Goal: Task Accomplishment & Management: Complete application form

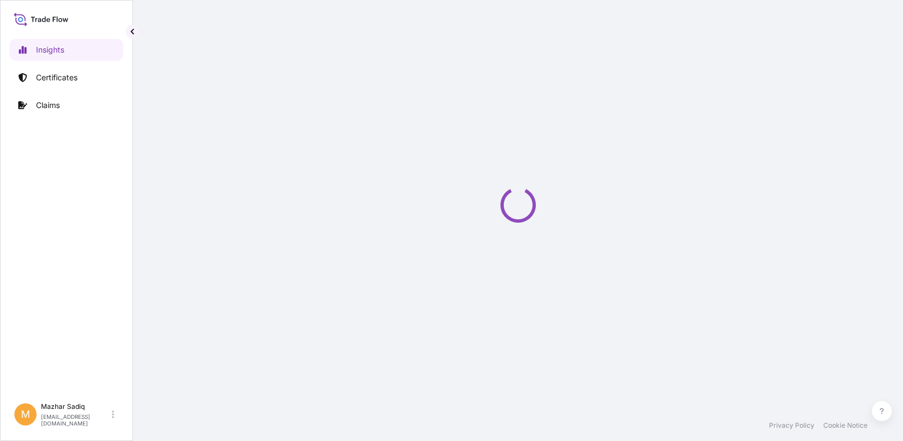
select select "2025"
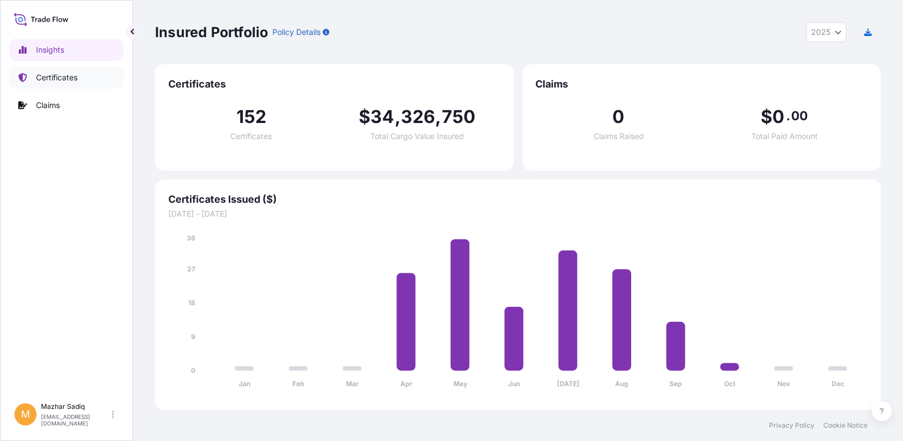
click at [60, 81] on p "Certificates" at bounding box center [57, 77] width 42 height 11
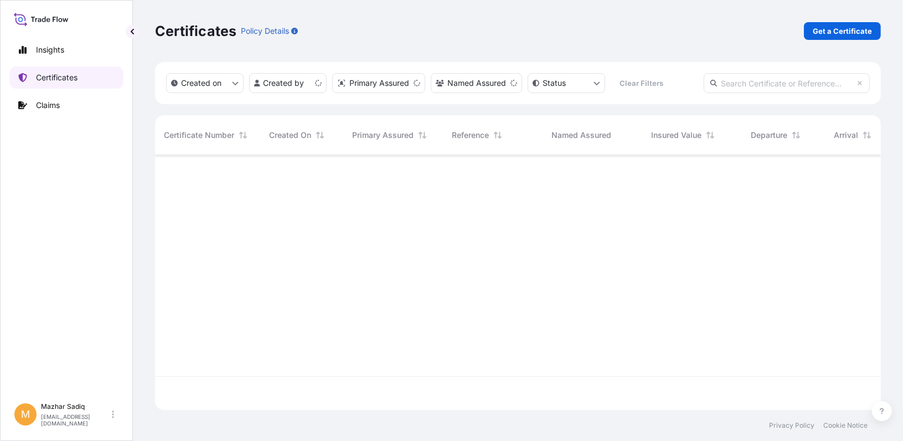
scroll to position [252, 718]
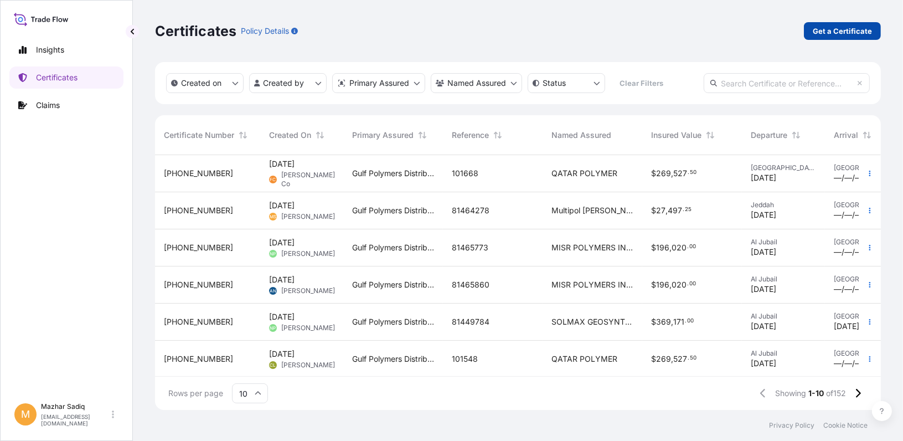
click at [828, 29] on p "Get a Certificate" at bounding box center [842, 30] width 59 height 11
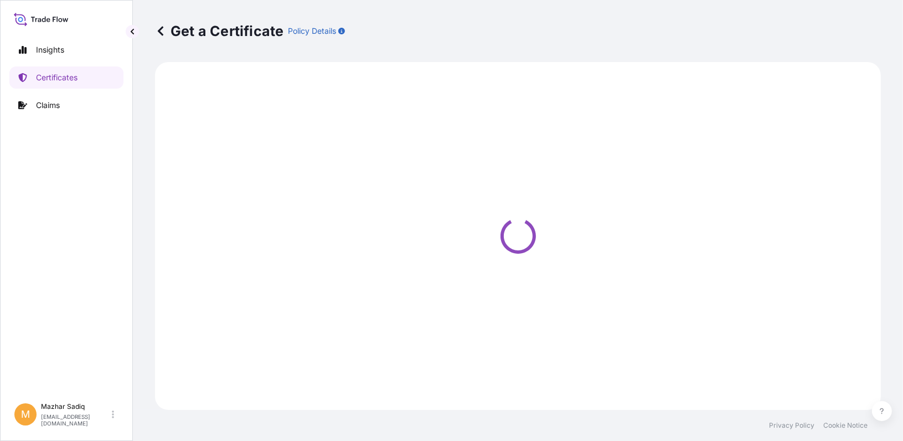
select select "Sea"
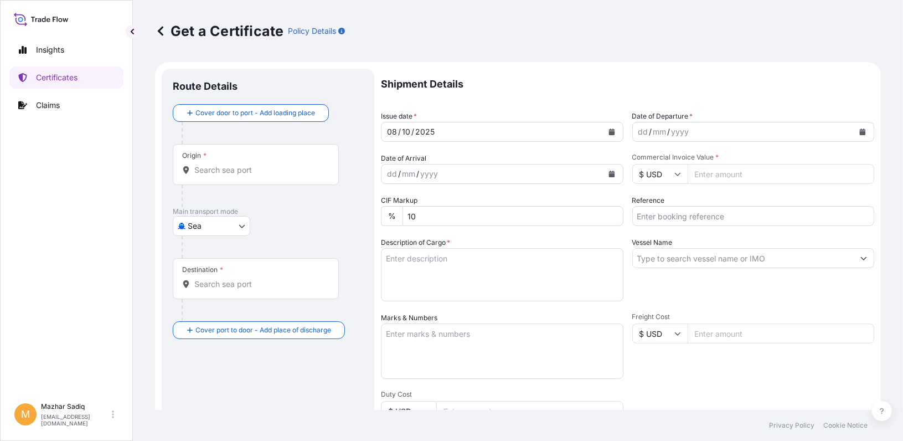
click at [607, 135] on button "Calendar" at bounding box center [612, 132] width 18 height 18
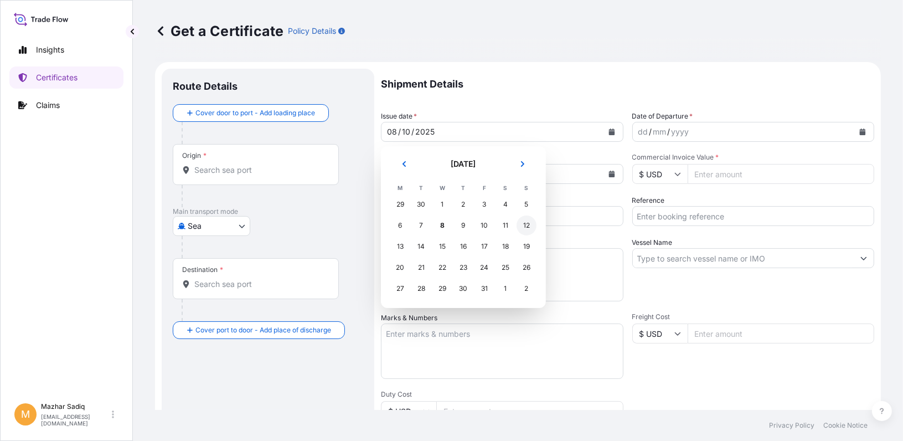
click at [527, 226] on div "12" at bounding box center [527, 225] width 20 height 20
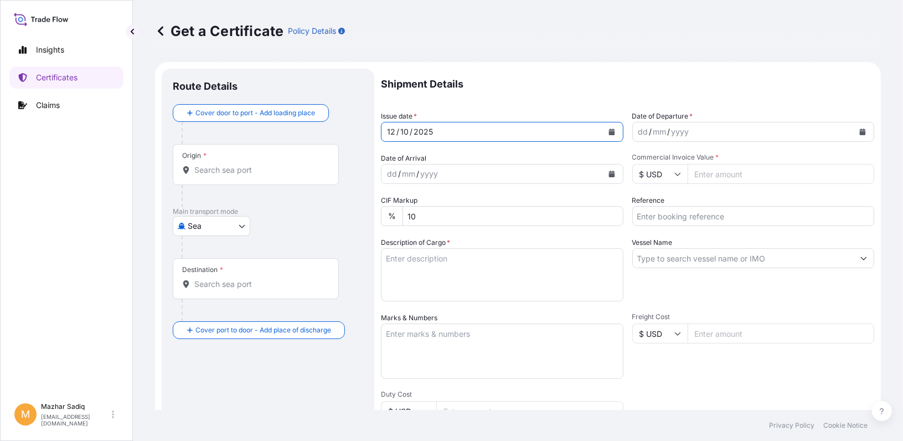
click at [860, 131] on icon "Calendar" at bounding box center [863, 131] width 6 height 7
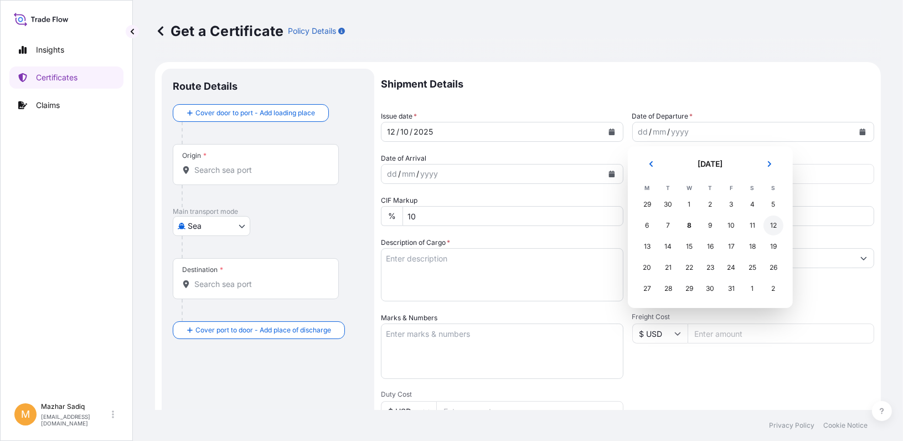
click at [768, 223] on div "12" at bounding box center [774, 225] width 20 height 20
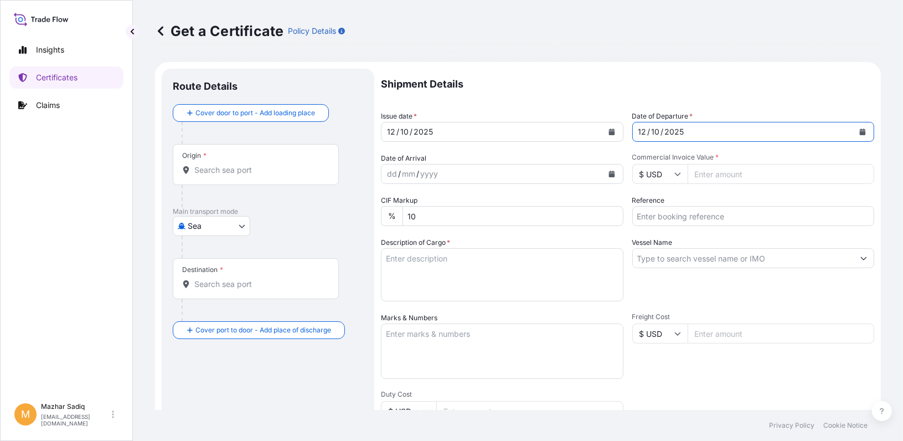
click at [679, 216] on input "Reference" at bounding box center [753, 216] width 243 height 20
paste input "Azlaantaham@007"
type input "Azlaantaham@007"
paste input "81470769"
type input "81470769"
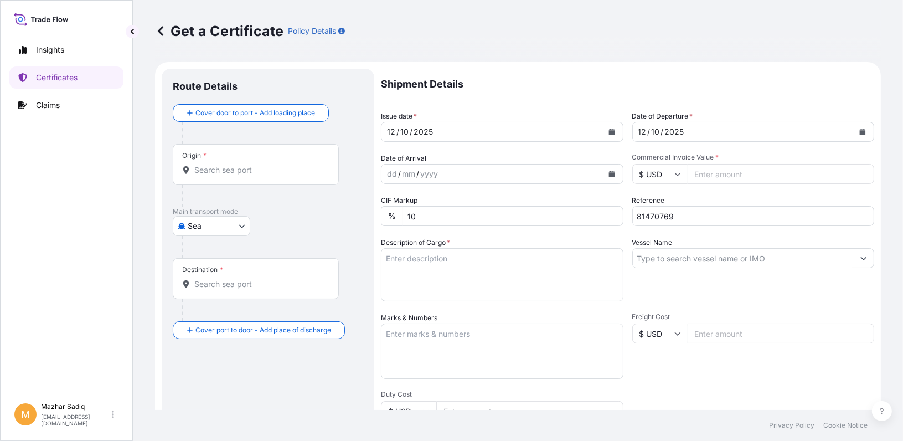
click at [712, 176] on input "Commercial Invoice Value *" at bounding box center [781, 174] width 187 height 20
click at [714, 174] on input "Commercial Invoice Value *" at bounding box center [781, 174] width 187 height 20
paste input "282150.00"
type input "282150.00"
click at [445, 265] on textarea "Description of Cargo *" at bounding box center [502, 274] width 243 height 53
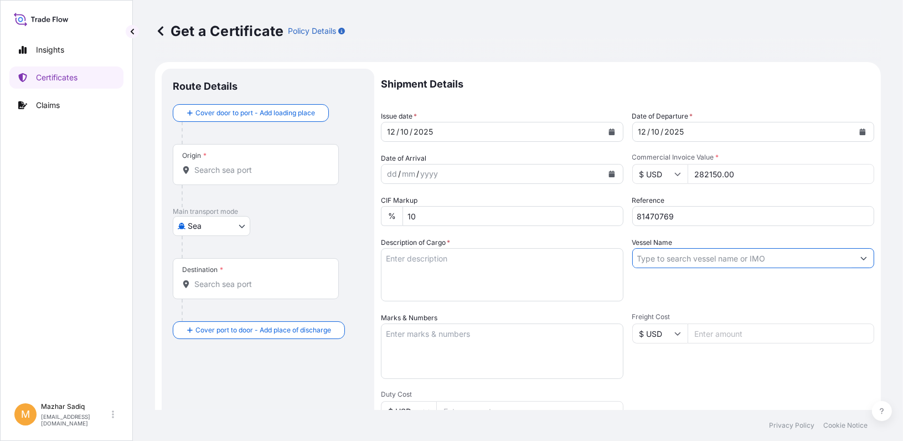
click at [669, 264] on input "Vessel Name" at bounding box center [743, 258] width 221 height 20
paste input "CONSTANTINOS P II"
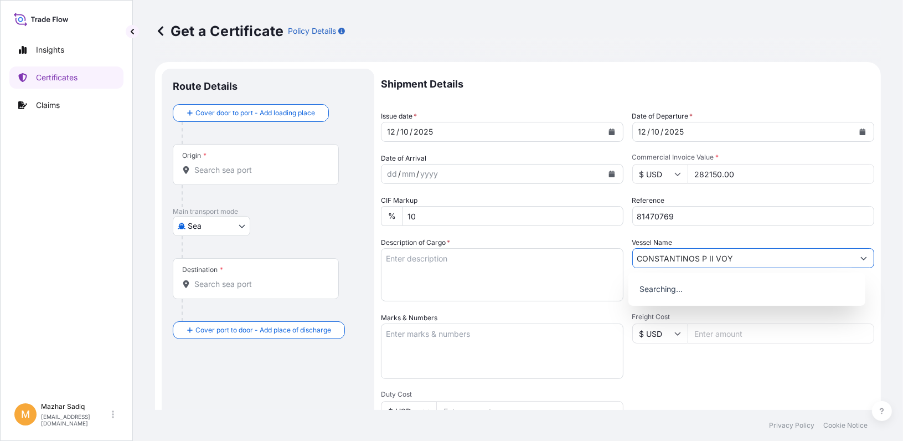
paste input "541S"
click at [704, 286] on p "Use "CONSTANTINOS P II VOY 541S"" at bounding box center [707, 286] width 140 height 11
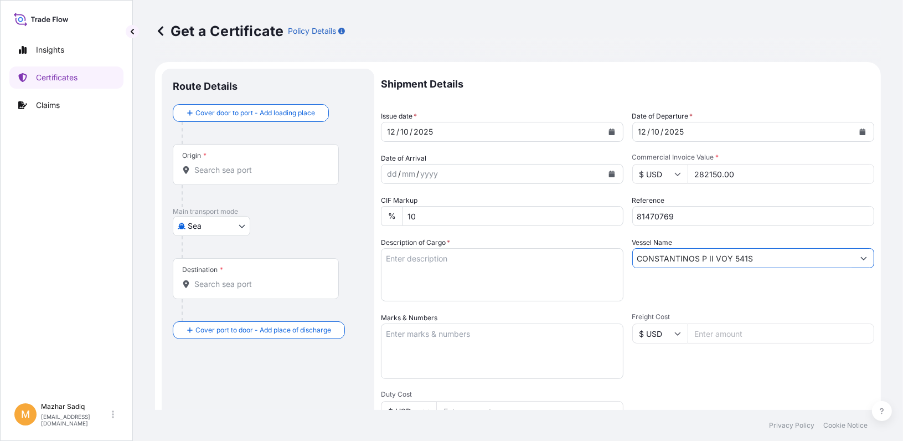
click at [425, 274] on textarea "Description of Cargo *" at bounding box center [502, 274] width 243 height 53
drag, startPoint x: 618, startPoint y: 260, endPoint x: 530, endPoint y: 267, distance: 87.8
click at [532, 265] on div "Shipment Details Issue date * 12 / 10 / 2025 Date of Departure * 12 / 10 / 2025…" at bounding box center [627, 333] width 493 height 528
paste input "text"
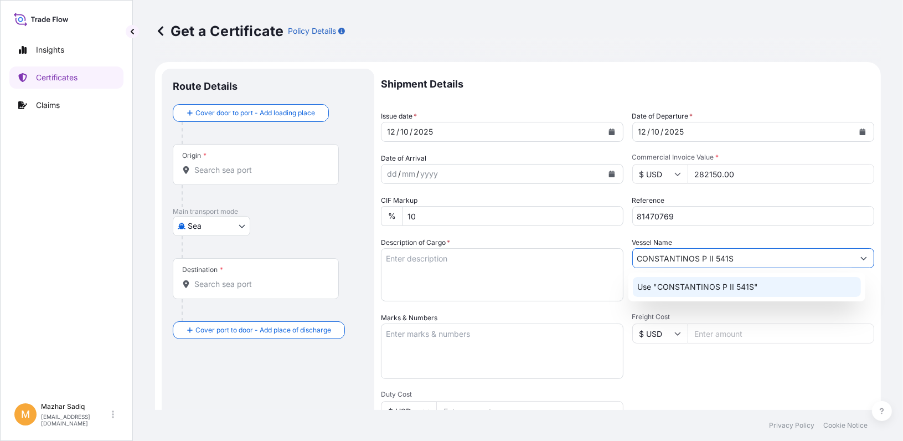
click at [731, 286] on p "Use "CONSTANTINOS P II 541S"" at bounding box center [697, 286] width 121 height 11
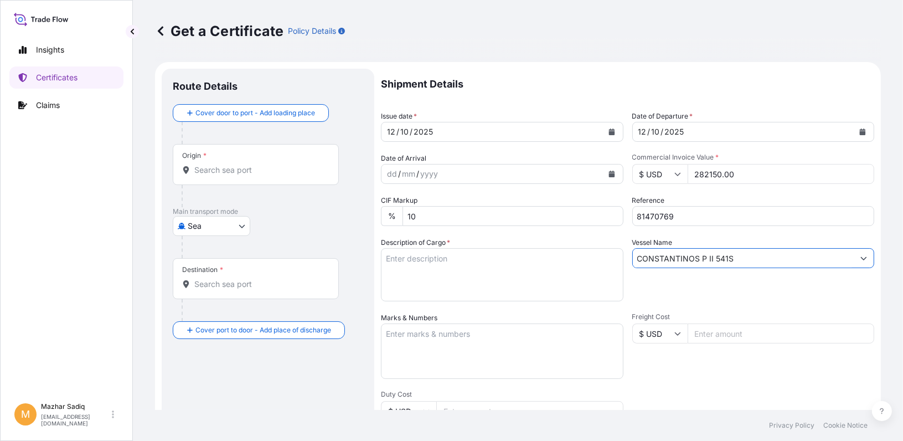
type input "CONSTANTINOS P II 541S"
click at [465, 267] on textarea "Description of Cargo *" at bounding box center [502, 274] width 243 height 53
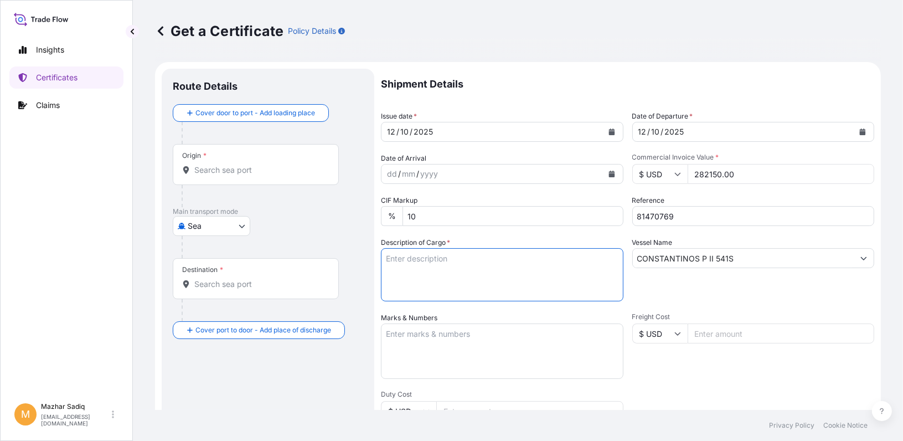
click at [421, 265] on textarea "Description of Cargo *" at bounding box center [502, 274] width 243 height 53
paste textarea "297.000 MT MARLEX POLYPROPYLENE RESIN HGX - 030 SP FREIGHT PREPAID PO # CBC/814…"
type textarea "297.000 MT MARLEX POLYPROPYLENE RESIN HGX - 030 SP FREIGHT PREPAID PO # CBC/814…"
click at [251, 174] on input "Origin *" at bounding box center [259, 169] width 131 height 11
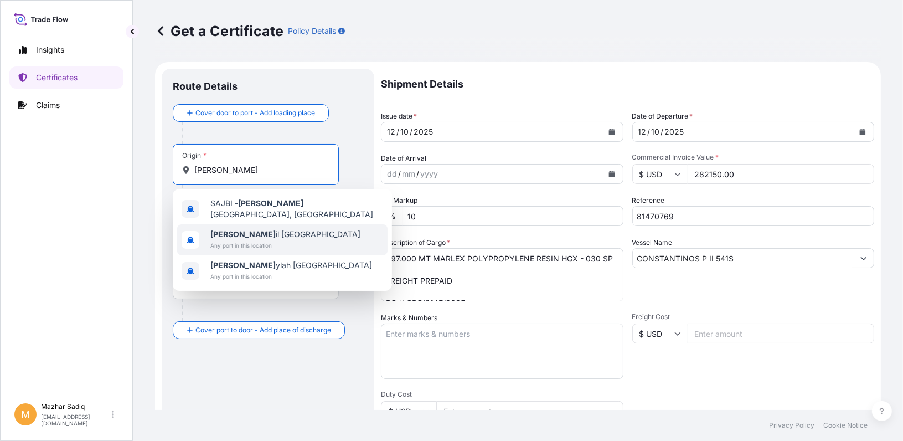
click at [266, 230] on span "Al Juba il Saudi Arabia" at bounding box center [285, 234] width 150 height 11
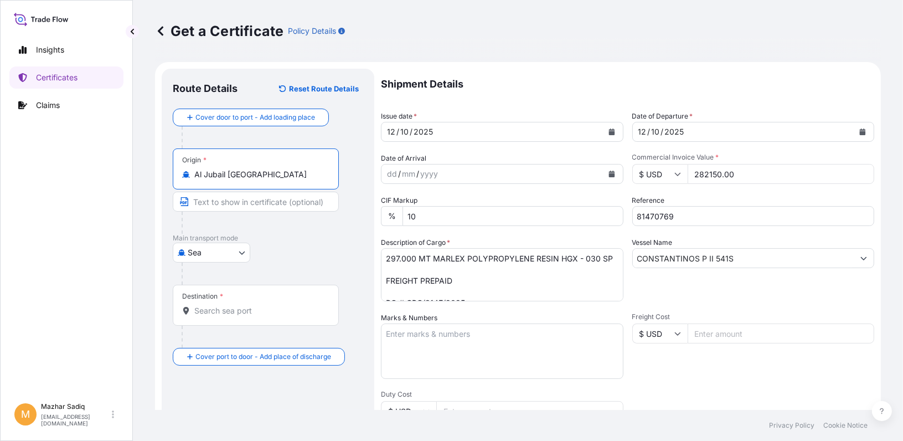
type input "Al Jubail Saudi Arabia"
click at [229, 310] on input "Destination *" at bounding box center [259, 310] width 131 height 11
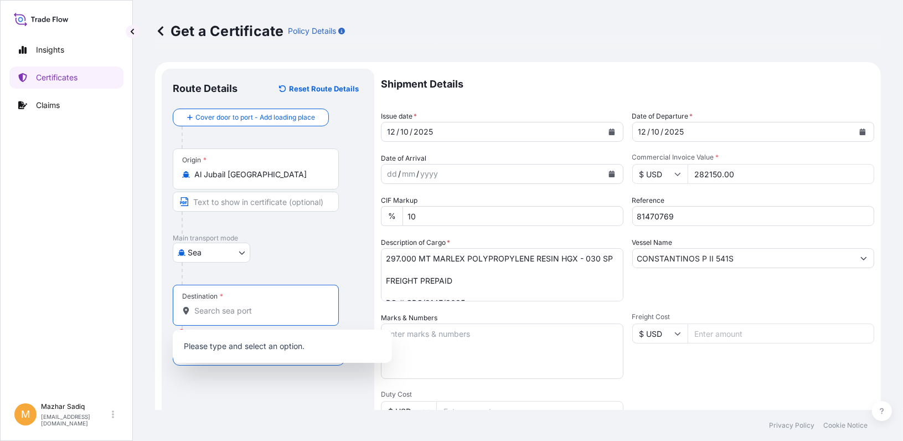
click at [220, 309] on input "Destination * Please select a destination" at bounding box center [259, 310] width 131 height 11
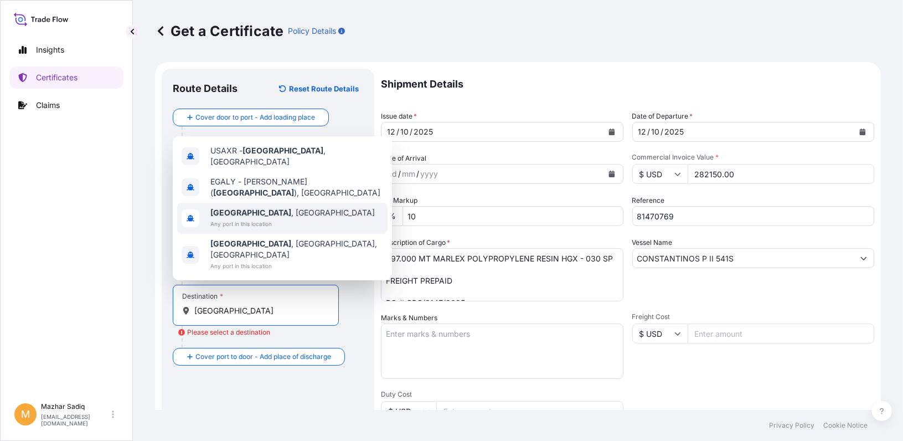
click at [267, 229] on span "Any port in this location" at bounding box center [292, 223] width 164 height 11
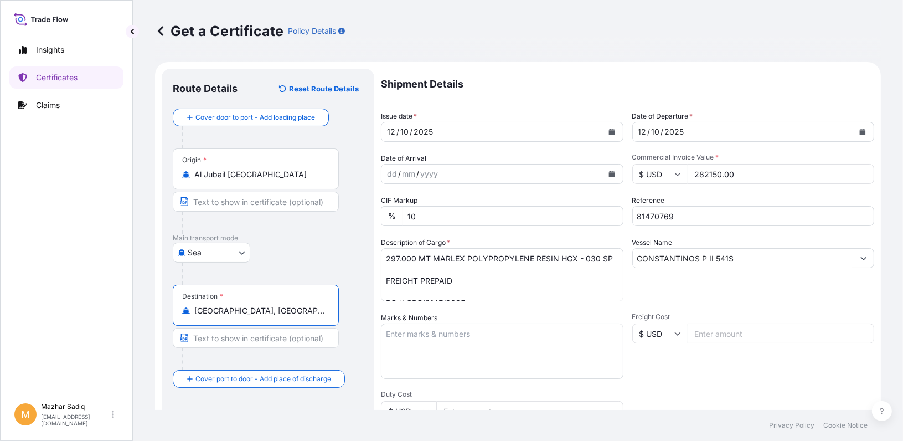
type input "Alexandria, Egypt"
click at [110, 340] on div "Insights Certificates Claims" at bounding box center [66, 213] width 114 height 368
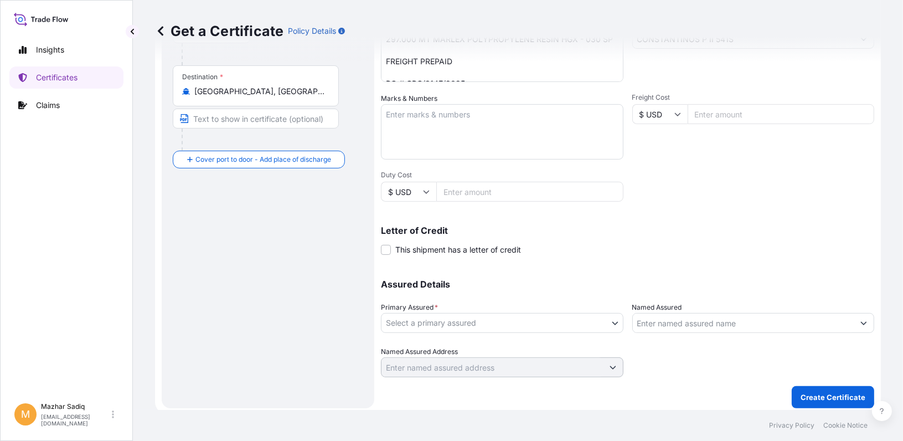
scroll to position [221, 0]
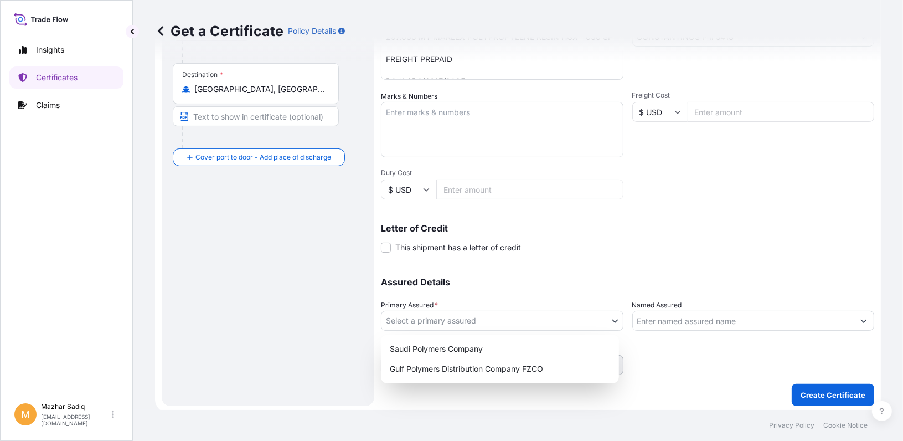
click at [492, 320] on body "Insights Certificates Claims M Mazhar Sadiq sadiqm@gpdc.me Get a Certificate Po…" at bounding box center [451, 220] width 903 height 441
click at [481, 350] on div "Saudi Polymers Company" at bounding box center [499, 349] width 229 height 20
click at [496, 321] on body "Insights Certificates Claims M Mazhar Sadiq sadiqm@gpdc.me Get a Certificate Po…" at bounding box center [451, 220] width 903 height 441
click at [474, 371] on div "Gulf Polymers Distribution Company FZCO" at bounding box center [499, 369] width 229 height 20
select select "31643"
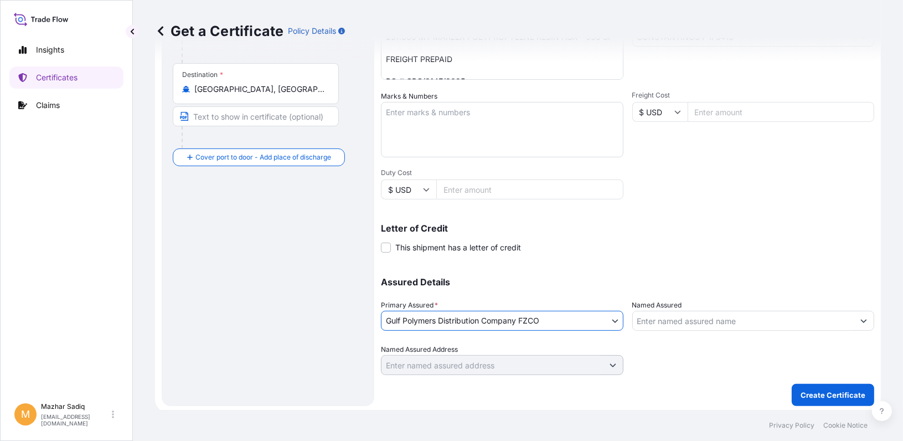
click at [657, 319] on input "Named Assured" at bounding box center [743, 321] width 221 height 20
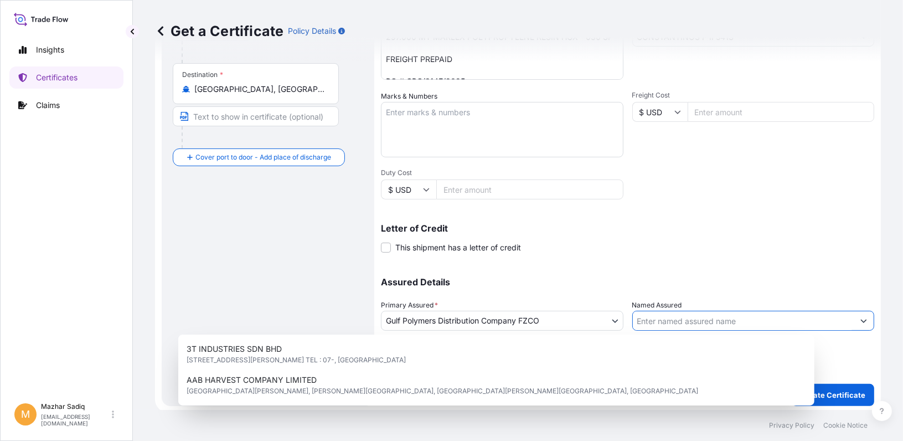
paste input "EL NASR CO. FOR PHARMACEUTICAL CHEMICALS"
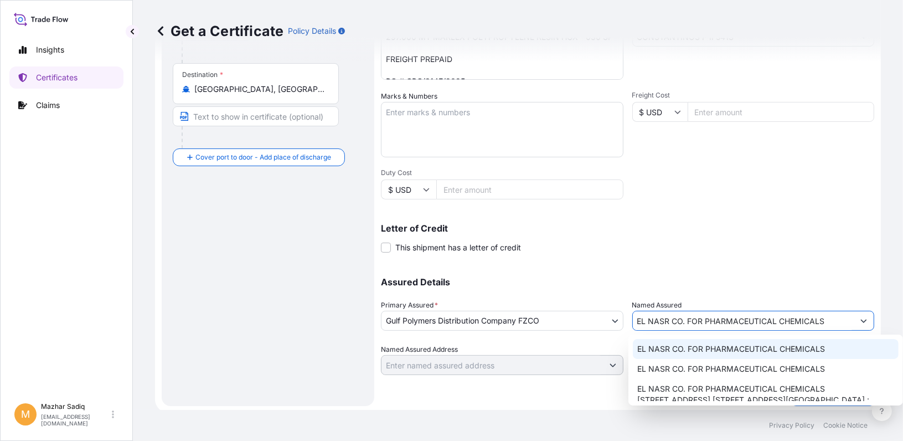
click at [698, 347] on span "EL NASR CO. FOR PHARMACEUTICAL CHEMICALS" at bounding box center [731, 348] width 188 height 11
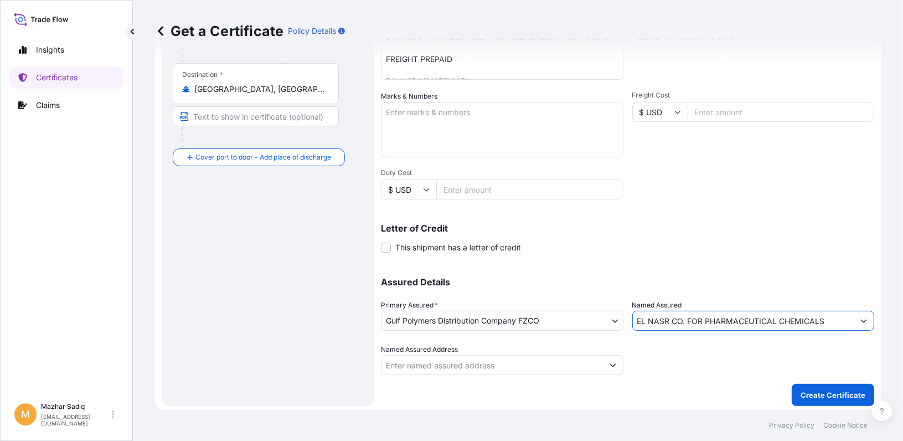
type input "EL NASR CO. FOR PHARMACEUTICAL CHEMICALS"
click at [667, 242] on div "Letter of Credit This shipment has a letter of credit Letter of credit * Letter…" at bounding box center [627, 238] width 493 height 29
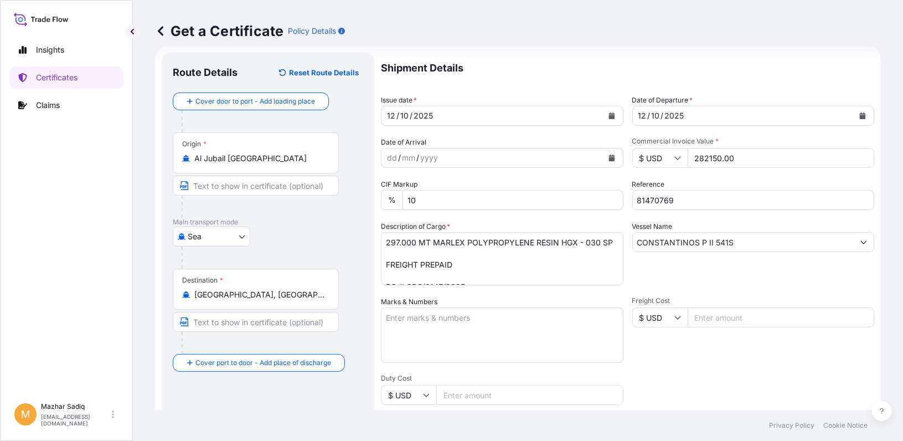
scroll to position [0, 0]
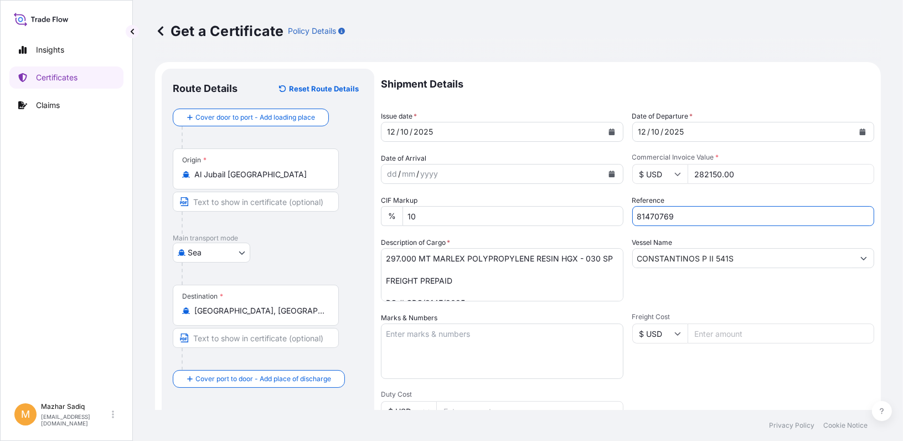
drag, startPoint x: 676, startPoint y: 218, endPoint x: 527, endPoint y: 216, distance: 149.5
click at [527, 216] on div "Shipment Details Issue date * 12 / 10 / 2025 Date of Departure * 12 / 10 / 2025…" at bounding box center [627, 333] width 493 height 528
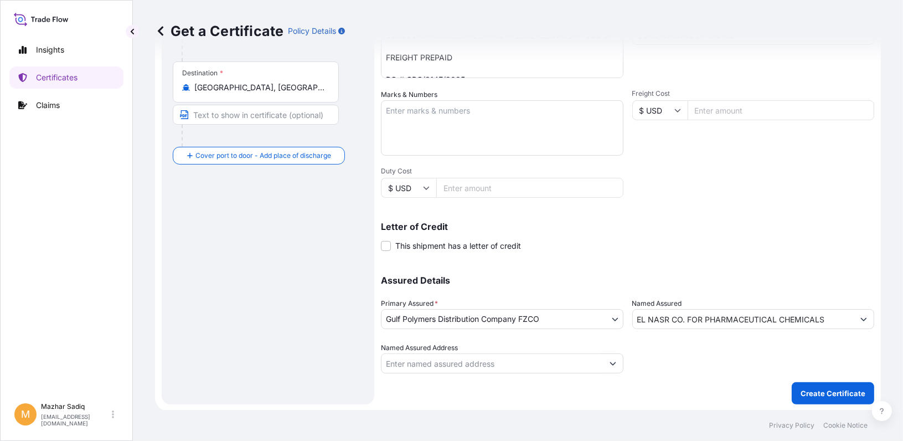
scroll to position [224, 0]
click at [830, 387] on p "Create Certificate" at bounding box center [833, 392] width 65 height 11
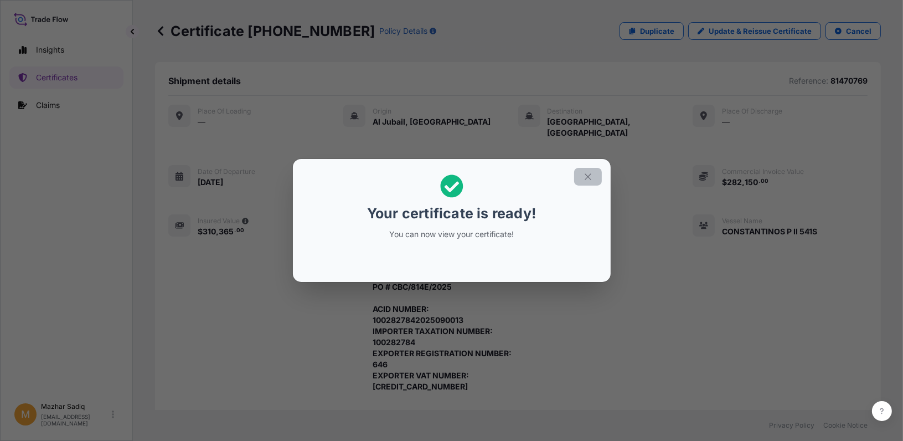
click at [588, 177] on icon "button" at bounding box center [588, 176] width 6 height 6
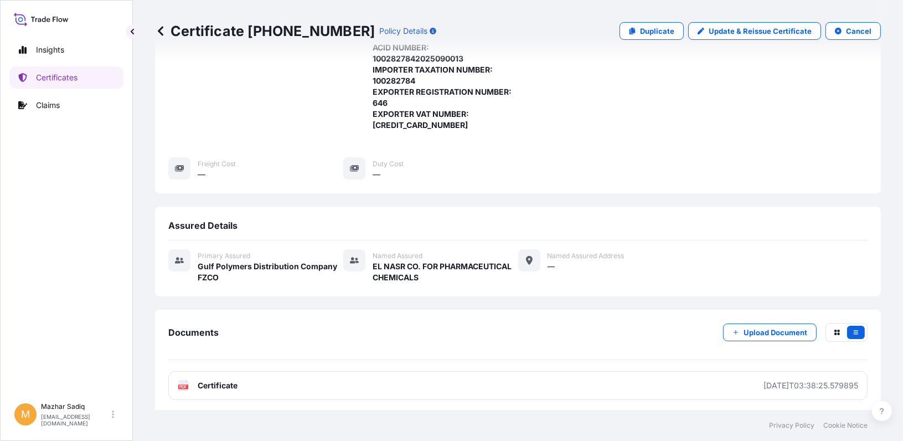
scroll to position [330, 0]
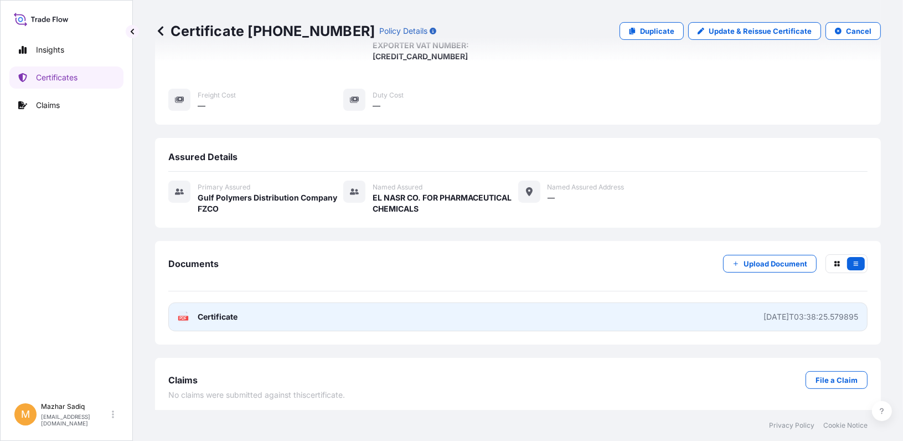
click at [332, 305] on link "PDF Certificate 2025-10-08T03:38:25.579895" at bounding box center [517, 316] width 699 height 29
